Goal: Transaction & Acquisition: Purchase product/service

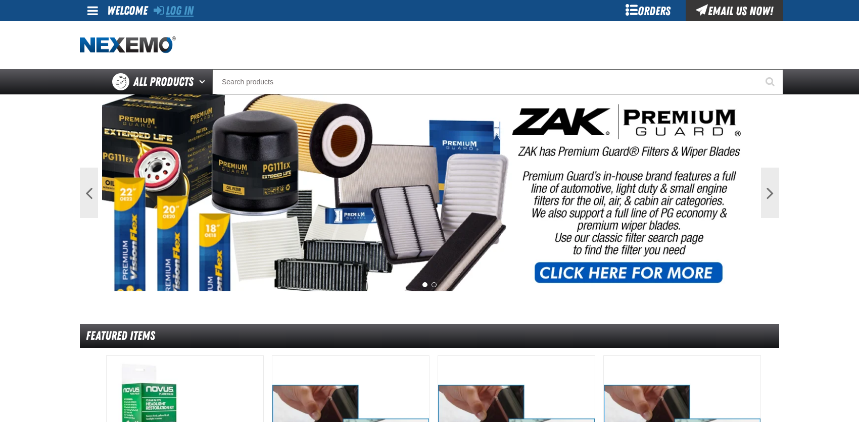
click at [186, 12] on link "Log In" at bounding box center [174, 11] width 40 height 14
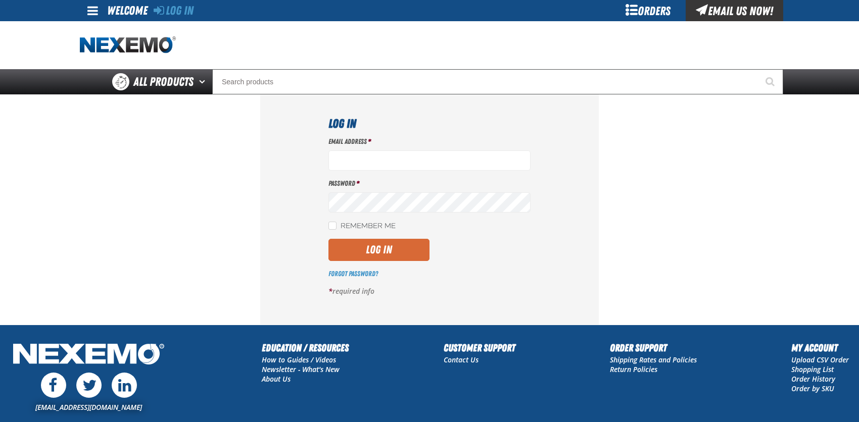
type input "[EMAIL_ADDRESS][DOMAIN_NAME]"
click at [368, 256] on button "Log In" at bounding box center [378, 250] width 101 height 22
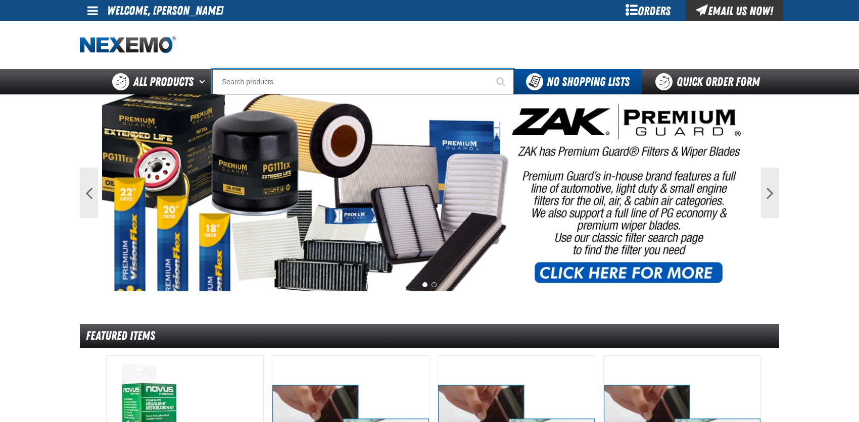
click at [250, 82] on input "Search" at bounding box center [363, 81] width 302 height 25
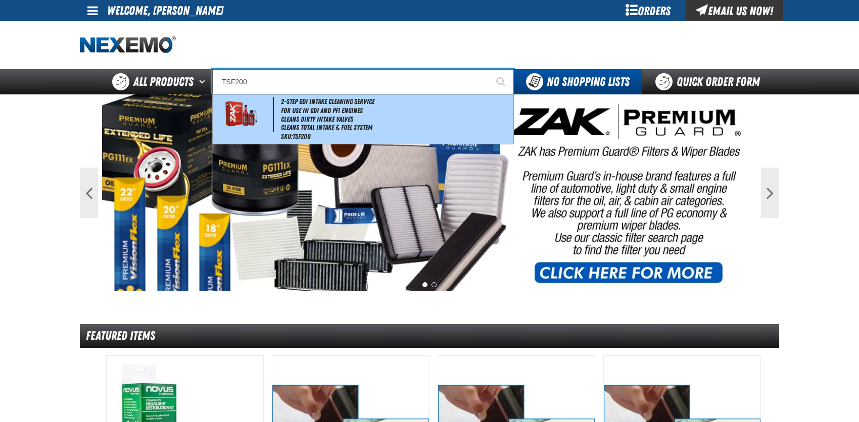
click at [234, 117] on img at bounding box center [241, 114] width 46 height 35
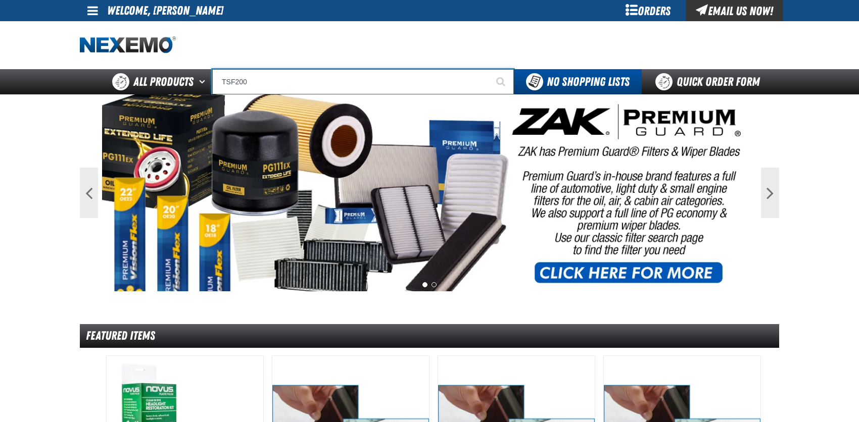
type input "2-Step GDI Intake Cleaning Service"
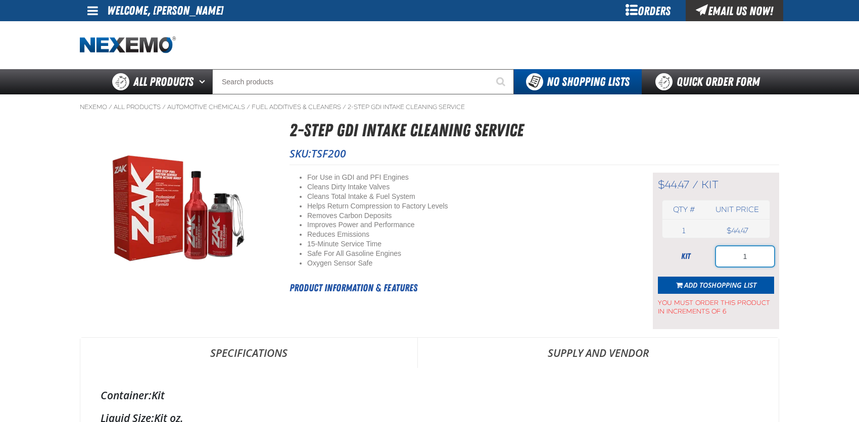
drag, startPoint x: 739, startPoint y: 256, endPoint x: 763, endPoint y: 252, distance: 23.5
click at [763, 252] on input "1" at bounding box center [745, 256] width 58 height 20
type input "24"
click at [716, 282] on span "Shopping List" at bounding box center [732, 285] width 48 height 10
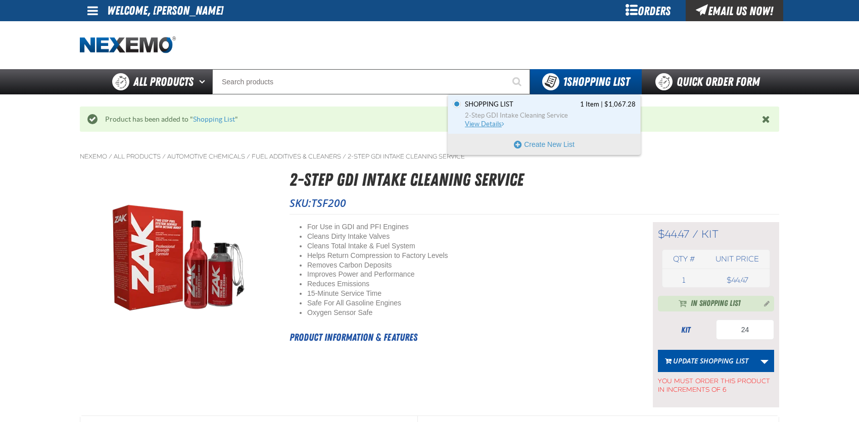
click at [488, 121] on span "View Details" at bounding box center [485, 124] width 41 height 8
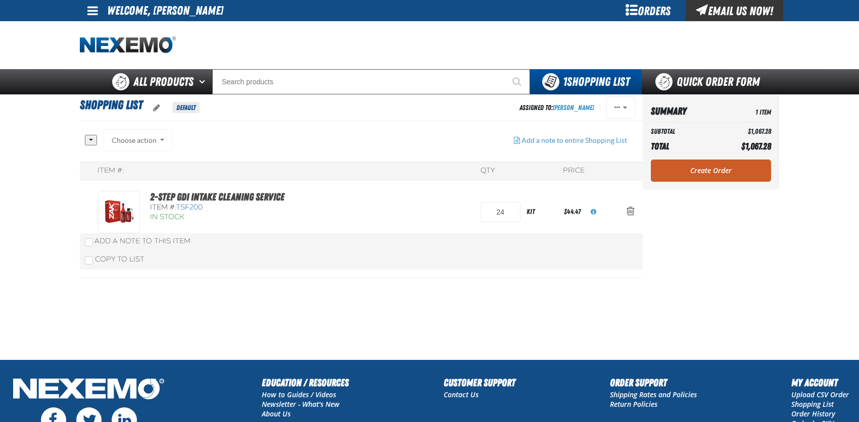
click at [140, 135] on div "Choose action Add to Shopping List1 Add to Shopping Cart Add to Shopping Cart A…" at bounding box center [138, 140] width 69 height 22
click at [143, 140] on div "Choose action Add to Shopping List1 Add to Shopping Cart Add to Shopping Cart A…" at bounding box center [138, 140] width 69 height 22
click at [156, 136] on div "Choose action Add to Shopping List1 Add to Shopping Cart Add to Shopping Cart A…" at bounding box center [138, 140] width 69 height 22
click at [158, 141] on div "Choose action Add to Shopping List1 Add to Shopping Cart Add to Shopping Cart A…" at bounding box center [138, 140] width 69 height 22
click at [725, 171] on link "Create Order" at bounding box center [711, 171] width 120 height 22
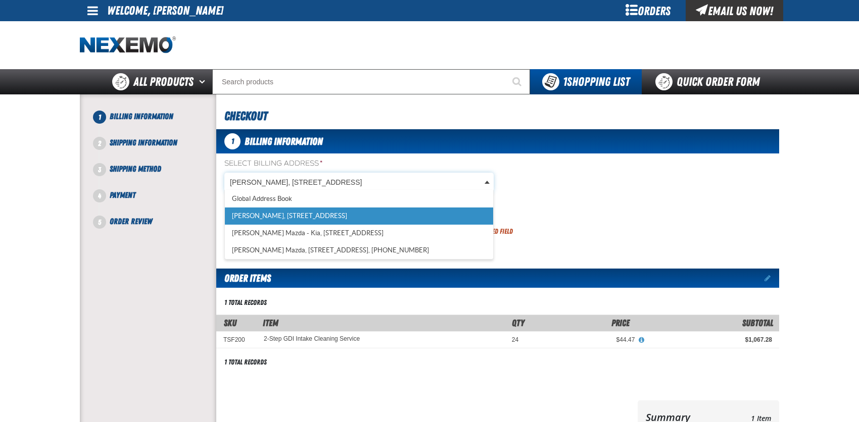
click at [417, 177] on body "Skip to Main Content Staging Site 5.1 Upgrade Site My Account My Account Suppor…" at bounding box center [429, 333] width 859 height 666
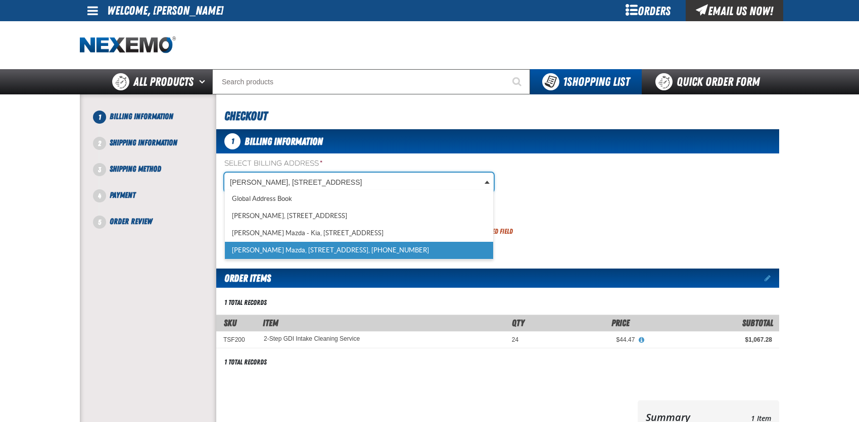
scroll to position [0, 4]
select select "a_318"
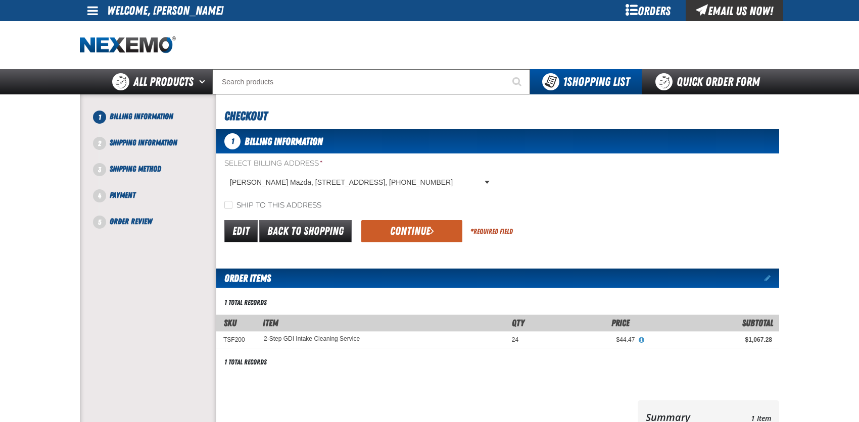
click at [245, 208] on label "Ship to this address" at bounding box center [272, 206] width 97 height 10
click at [232, 208] on input "Ship to this address" at bounding box center [228, 205] width 8 height 8
checkbox input "true"
click at [386, 225] on button "Continue" at bounding box center [411, 231] width 101 height 22
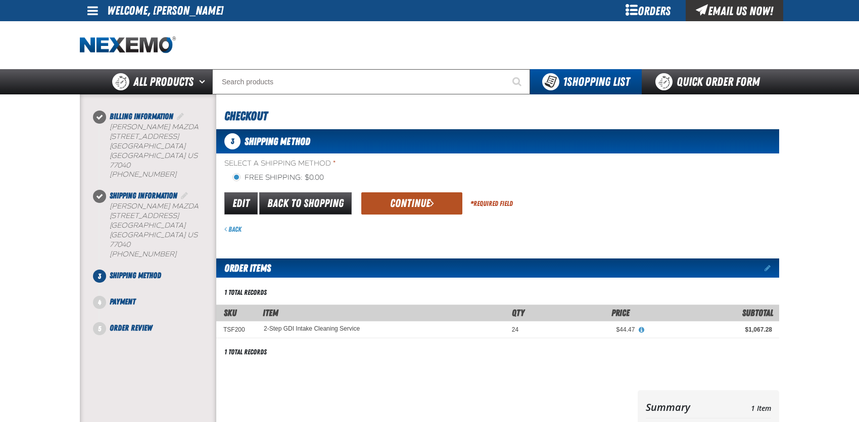
click at [410, 205] on button "Continue" at bounding box center [411, 203] width 101 height 22
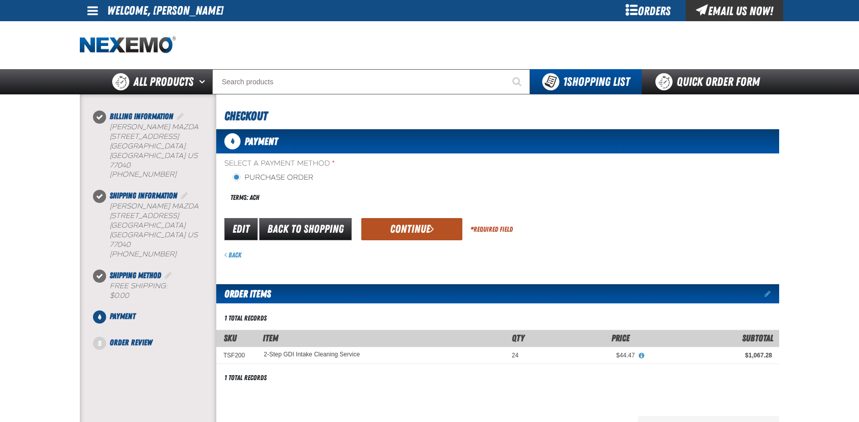
click at [405, 238] on button "Continue" at bounding box center [411, 229] width 101 height 22
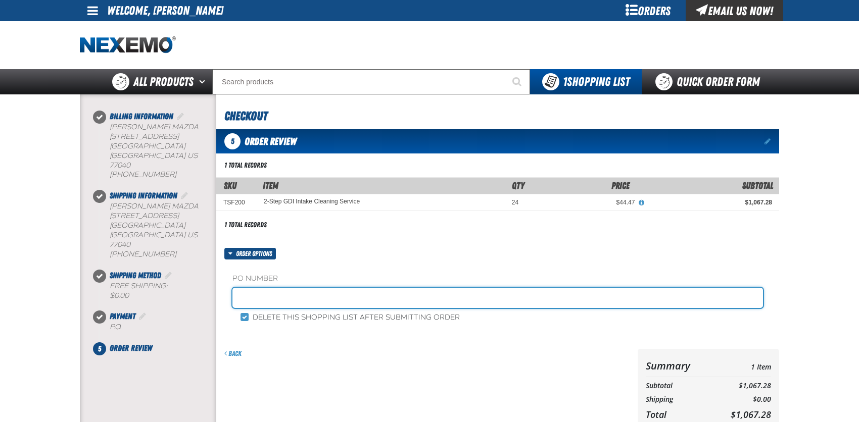
click at [304, 297] on input "text" at bounding box center [497, 298] width 530 height 20
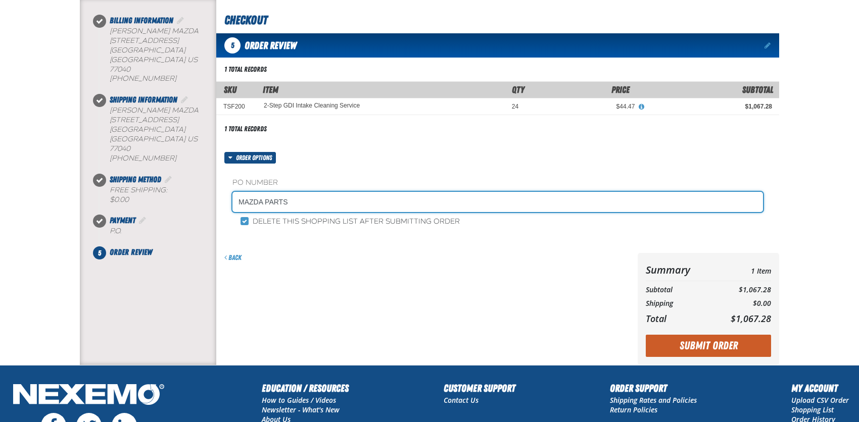
scroll to position [51, 0]
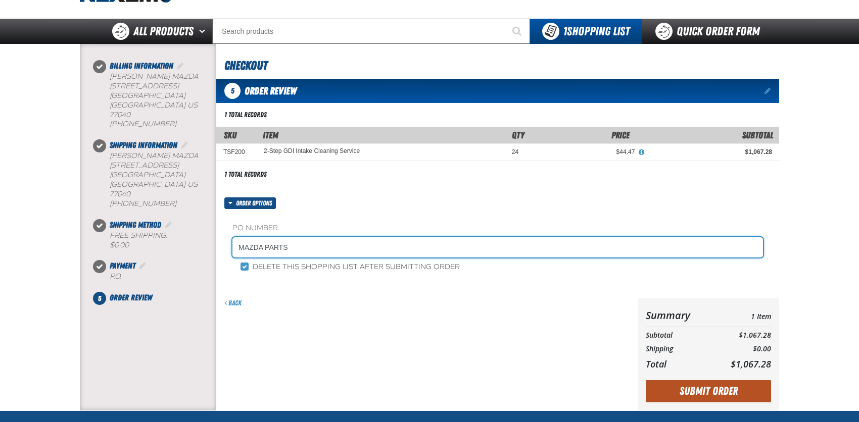
type input "MAZDA PARTS"
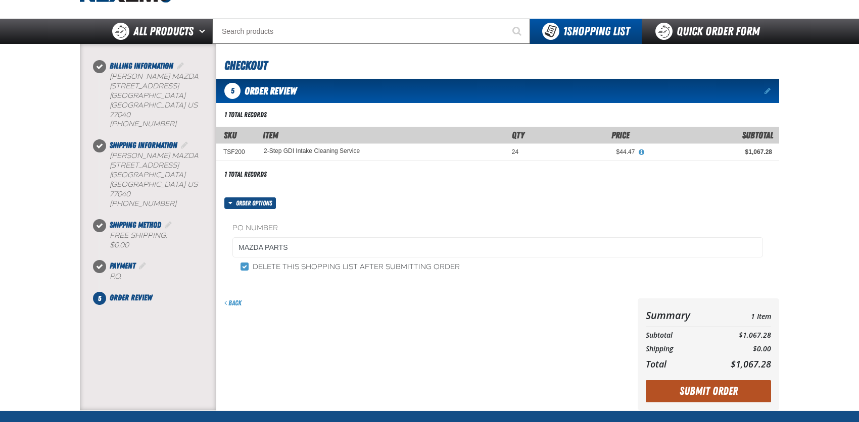
click at [708, 393] on button "Submit Order" at bounding box center [708, 391] width 125 height 22
